Goal: Transaction & Acquisition: Purchase product/service

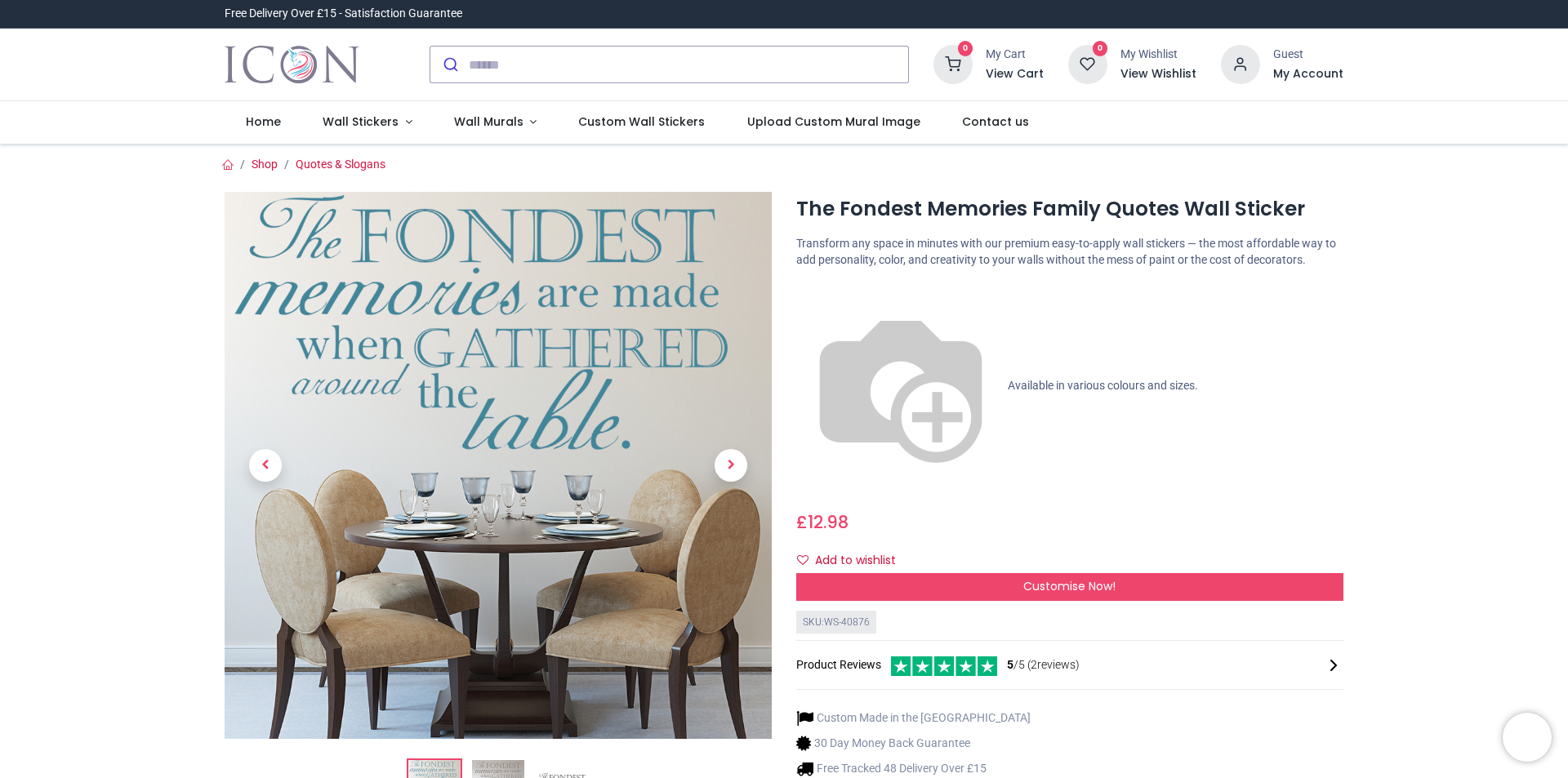
click at [1053, 657] on span "5 /5 ( 2 reviews)" at bounding box center [1043, 665] width 72 height 16
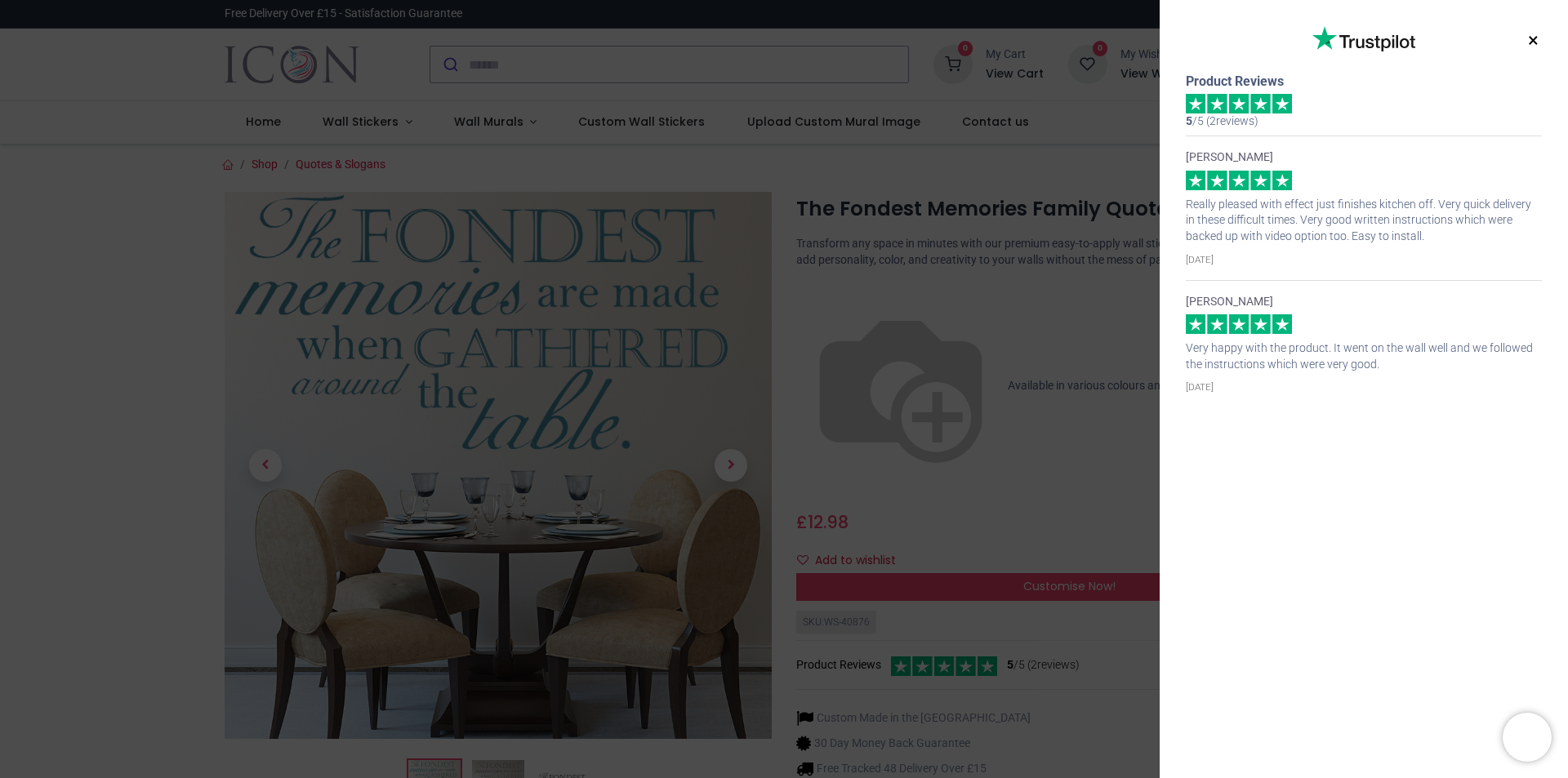
click at [929, 619] on div "× Trustpilot Product Reviews 5 /5 ( 2 reviews) [PERSON_NAME] Really pleased wit…" at bounding box center [784, 389] width 1568 height 778
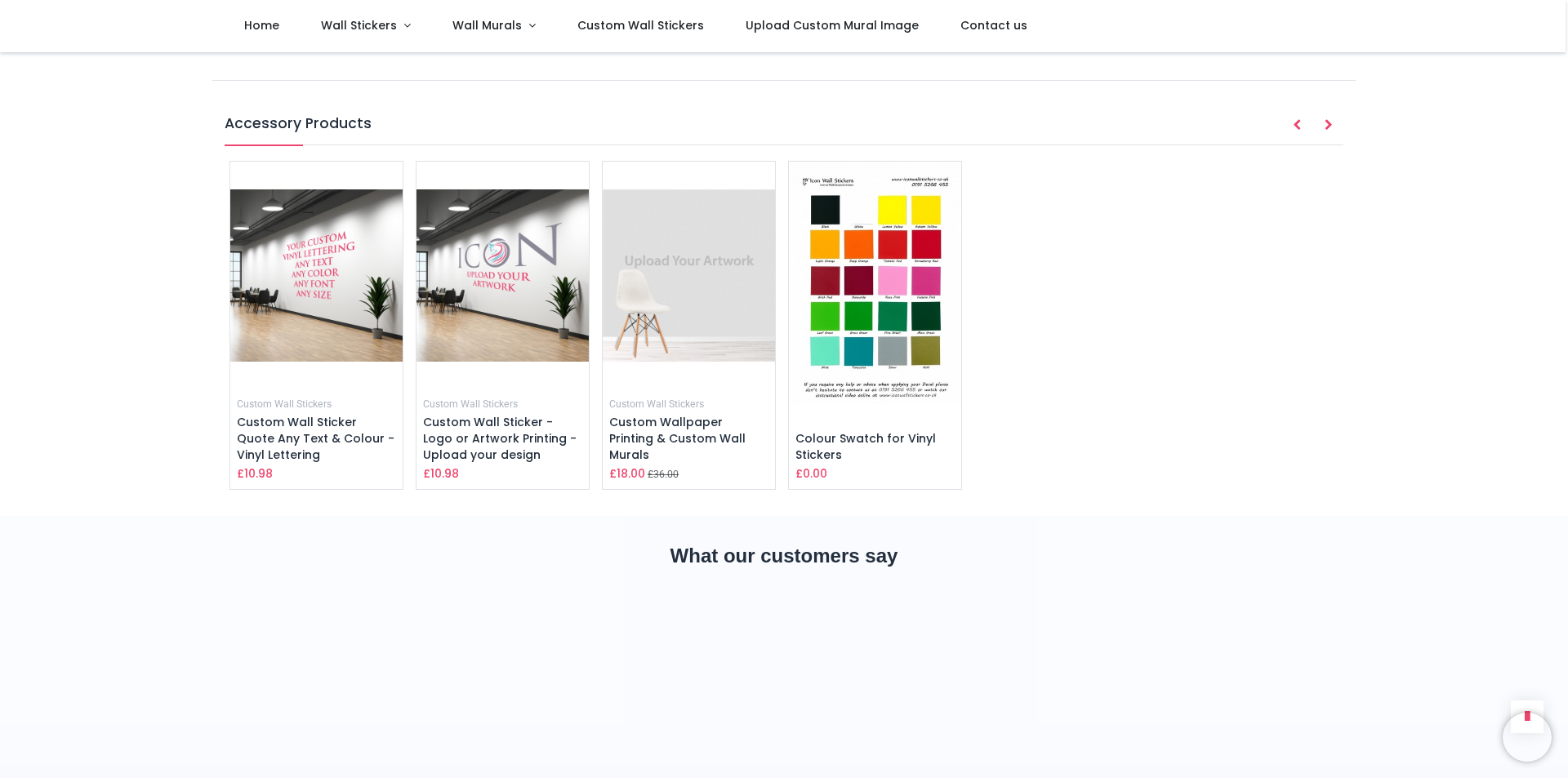
scroll to position [1361, 0]
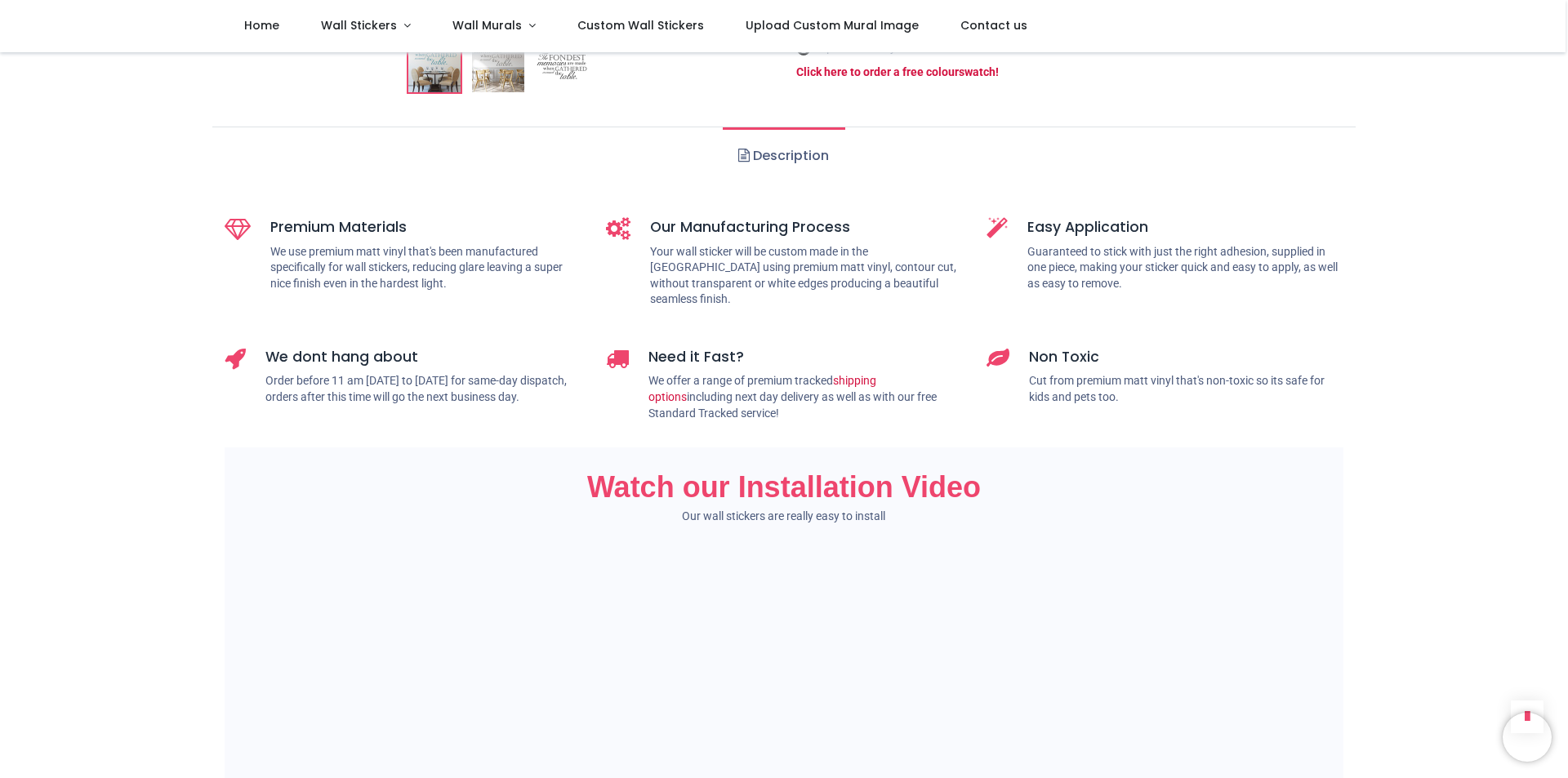
scroll to position [0, 0]
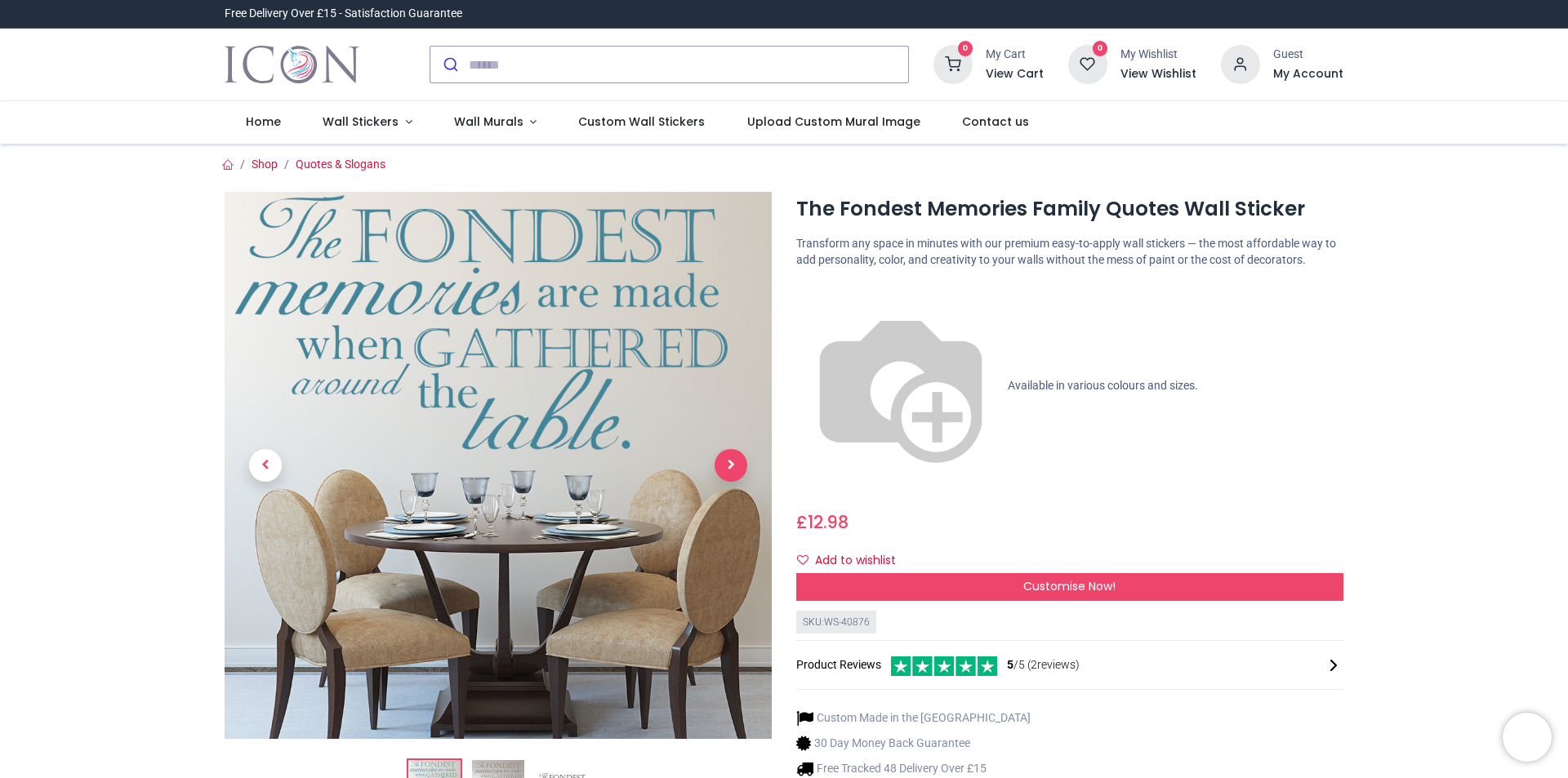
click at [729, 464] on span "Next" at bounding box center [731, 465] width 33 height 33
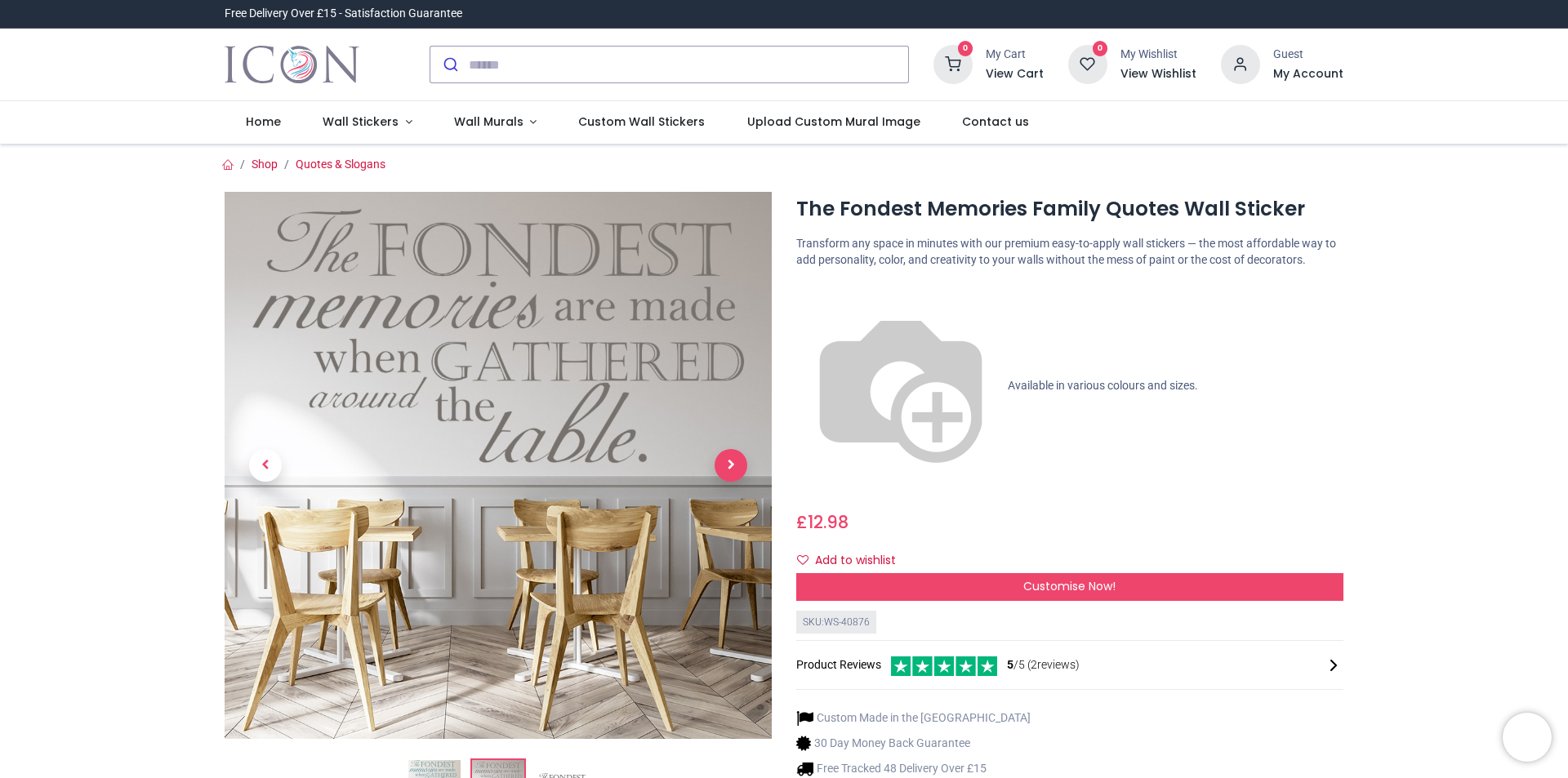
click at [727, 474] on span "Next" at bounding box center [731, 465] width 33 height 33
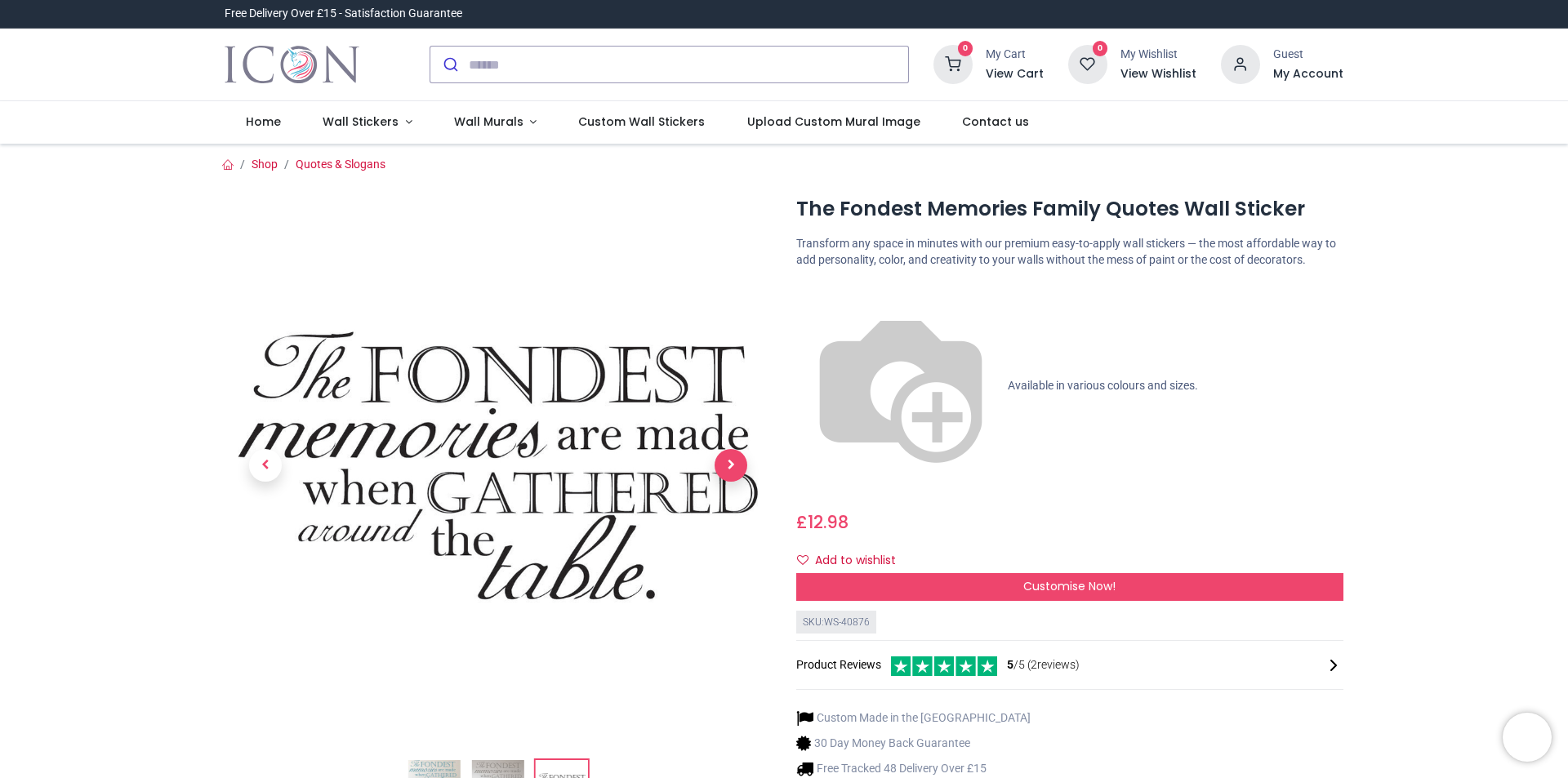
click at [727, 474] on span "Next" at bounding box center [731, 465] width 33 height 33
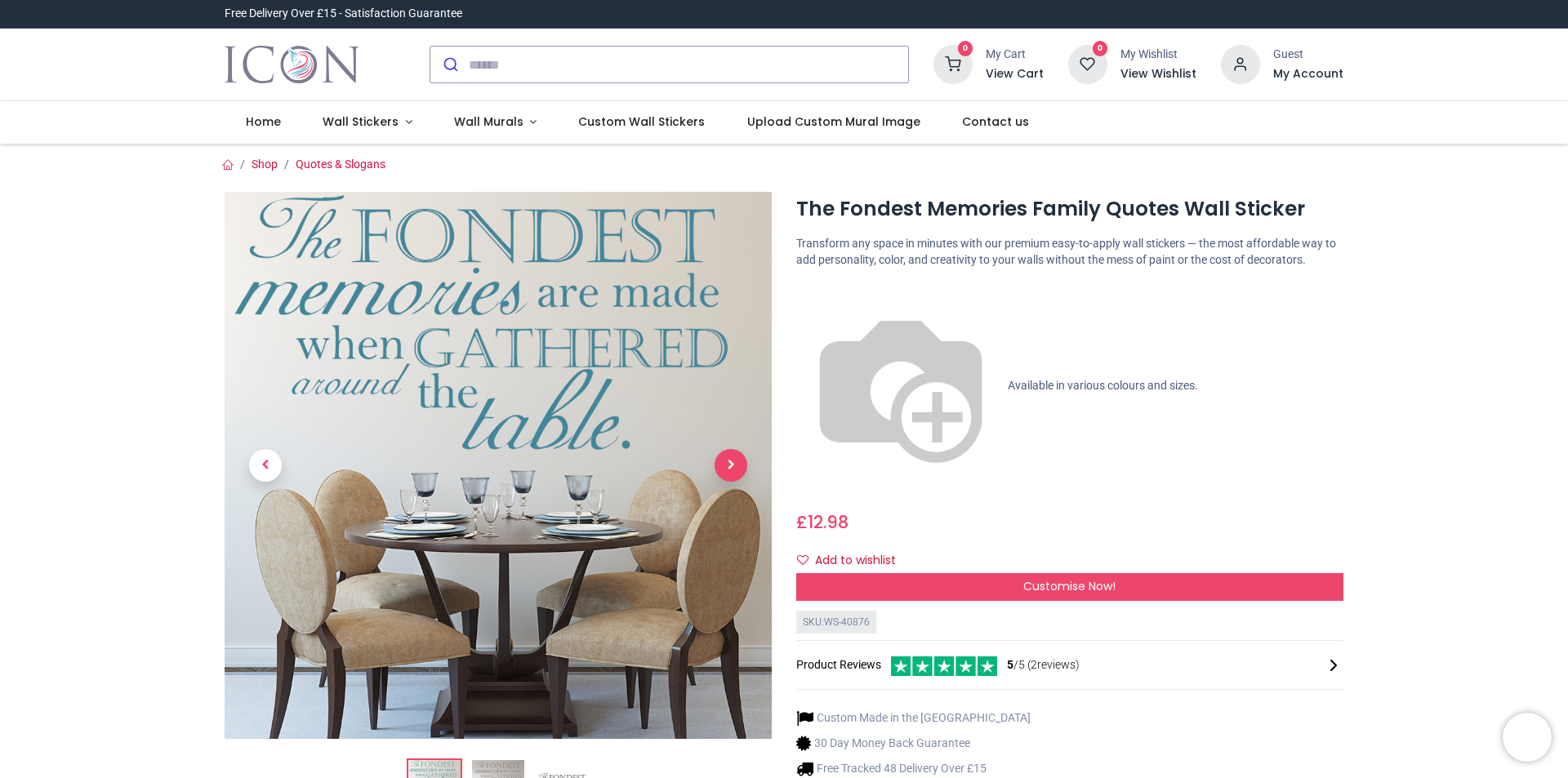
click at [727, 474] on span "Next" at bounding box center [731, 465] width 33 height 33
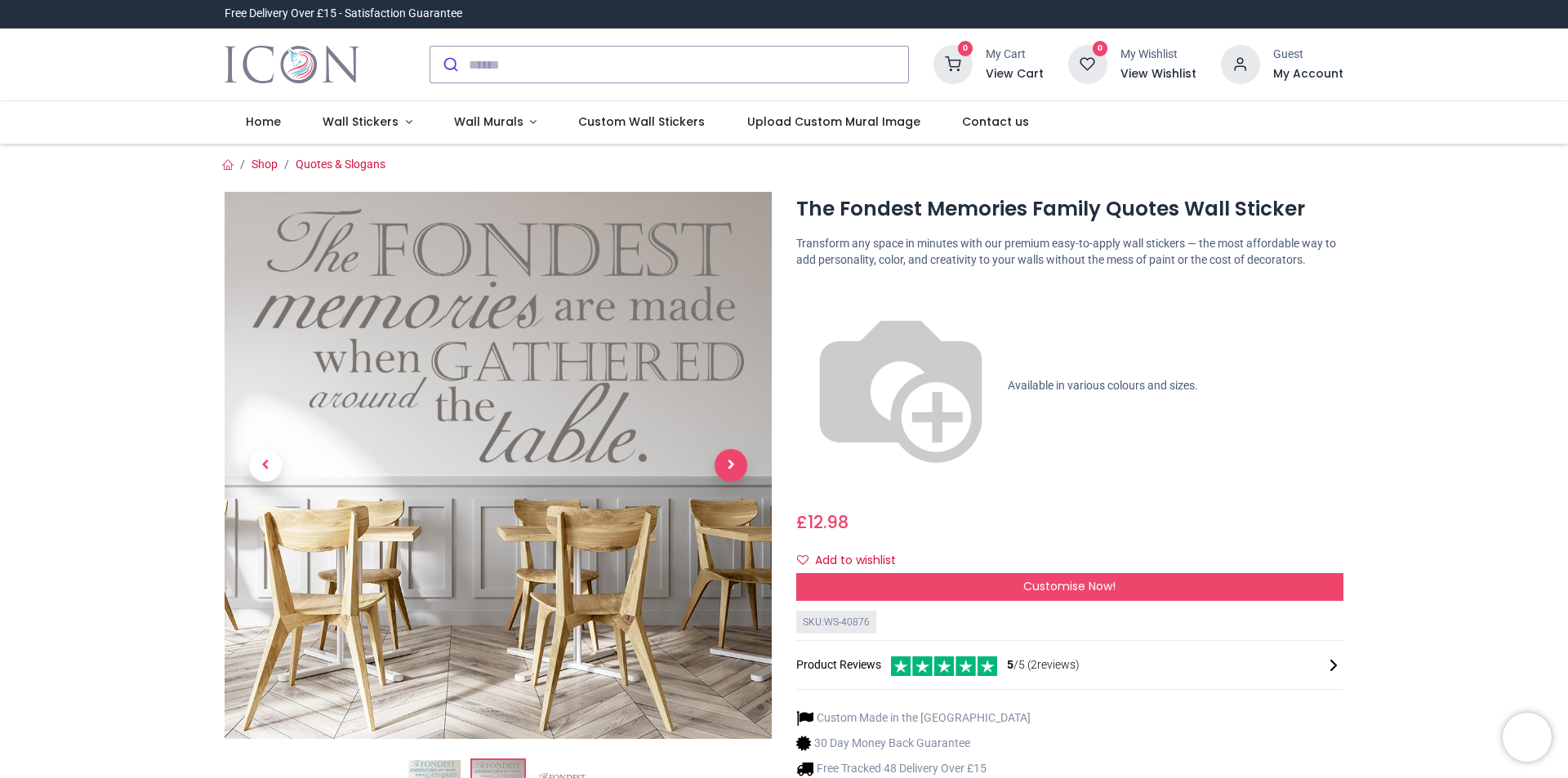
click at [727, 474] on span "Next" at bounding box center [731, 465] width 33 height 33
